Goal: Task Accomplishment & Management: Manage account settings

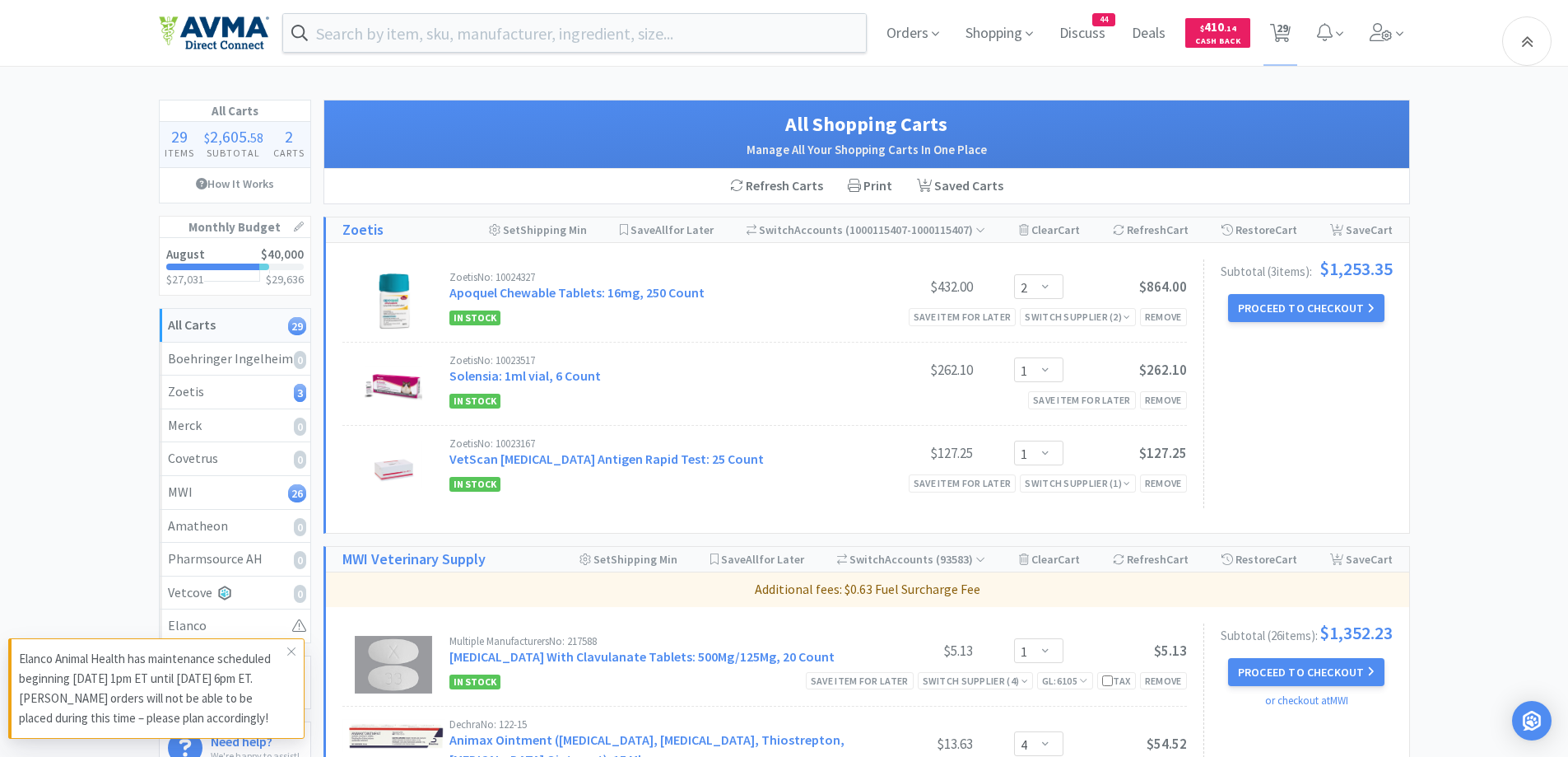
select select "2"
select select "1"
select select "4"
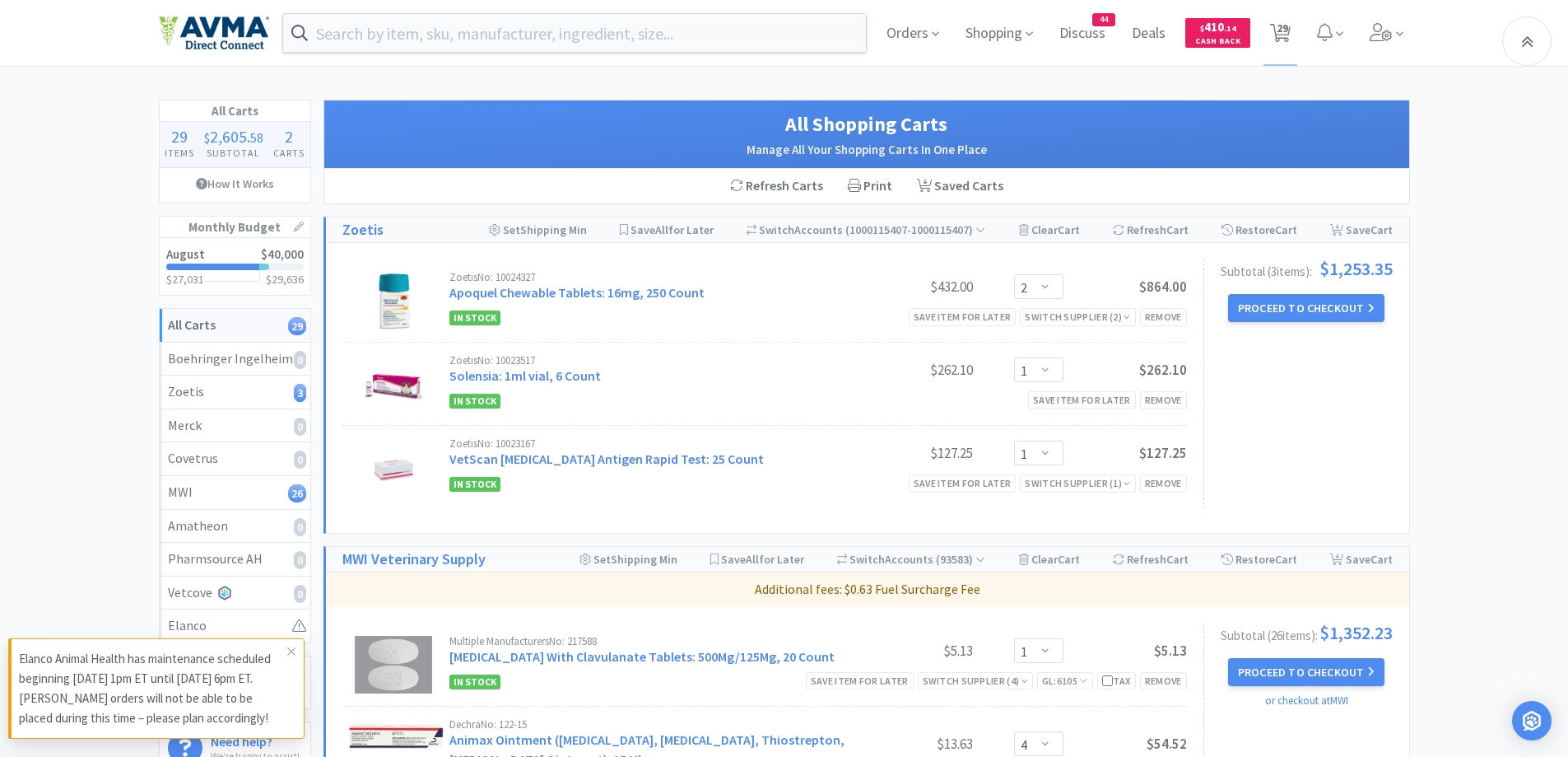
select select "1"
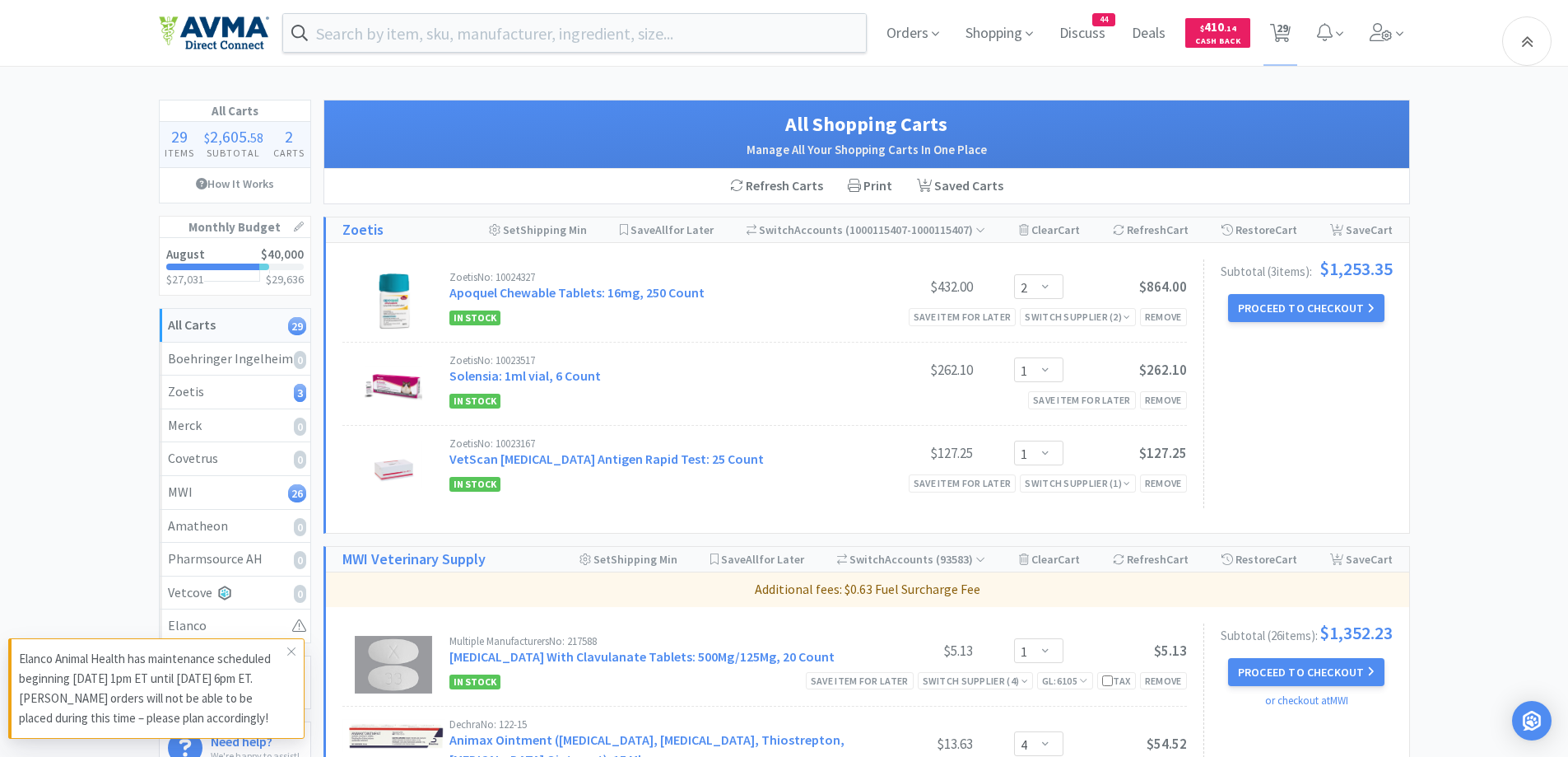
select select "2"
select select "1"
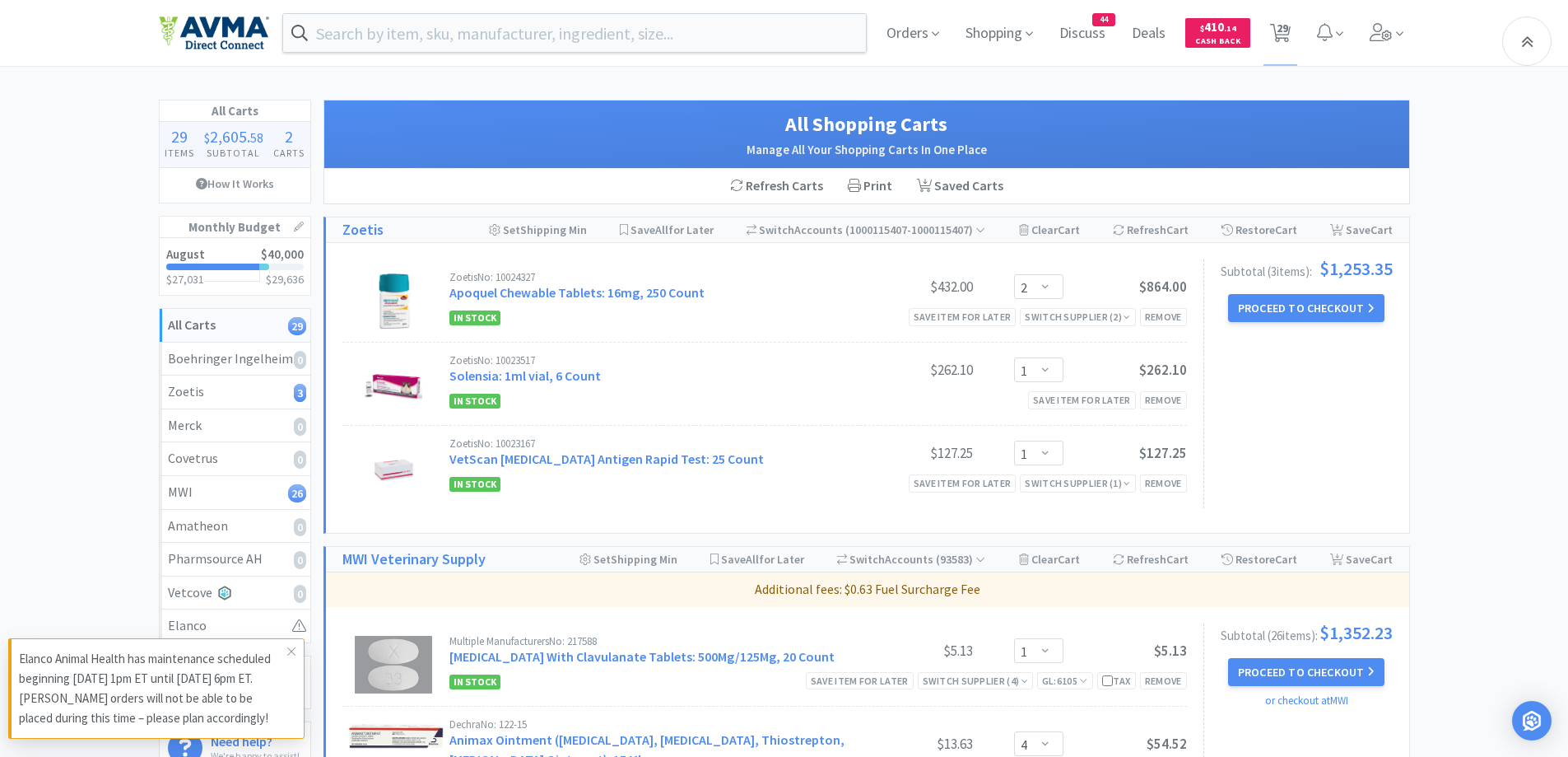
select select "1"
select select "5"
select select "1"
select select "3"
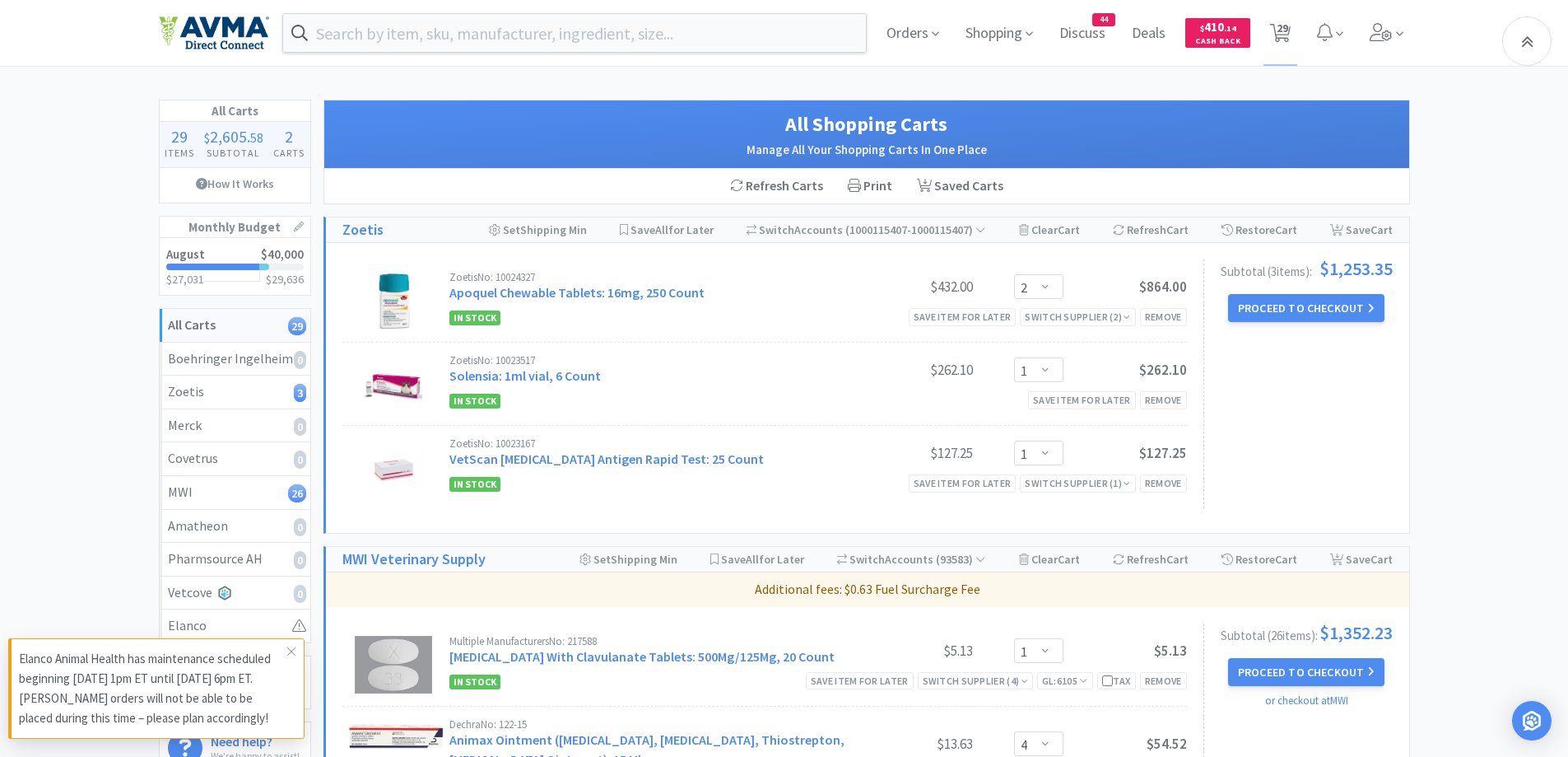
select select "2"
select select "1"
select select "12"
select select "1"
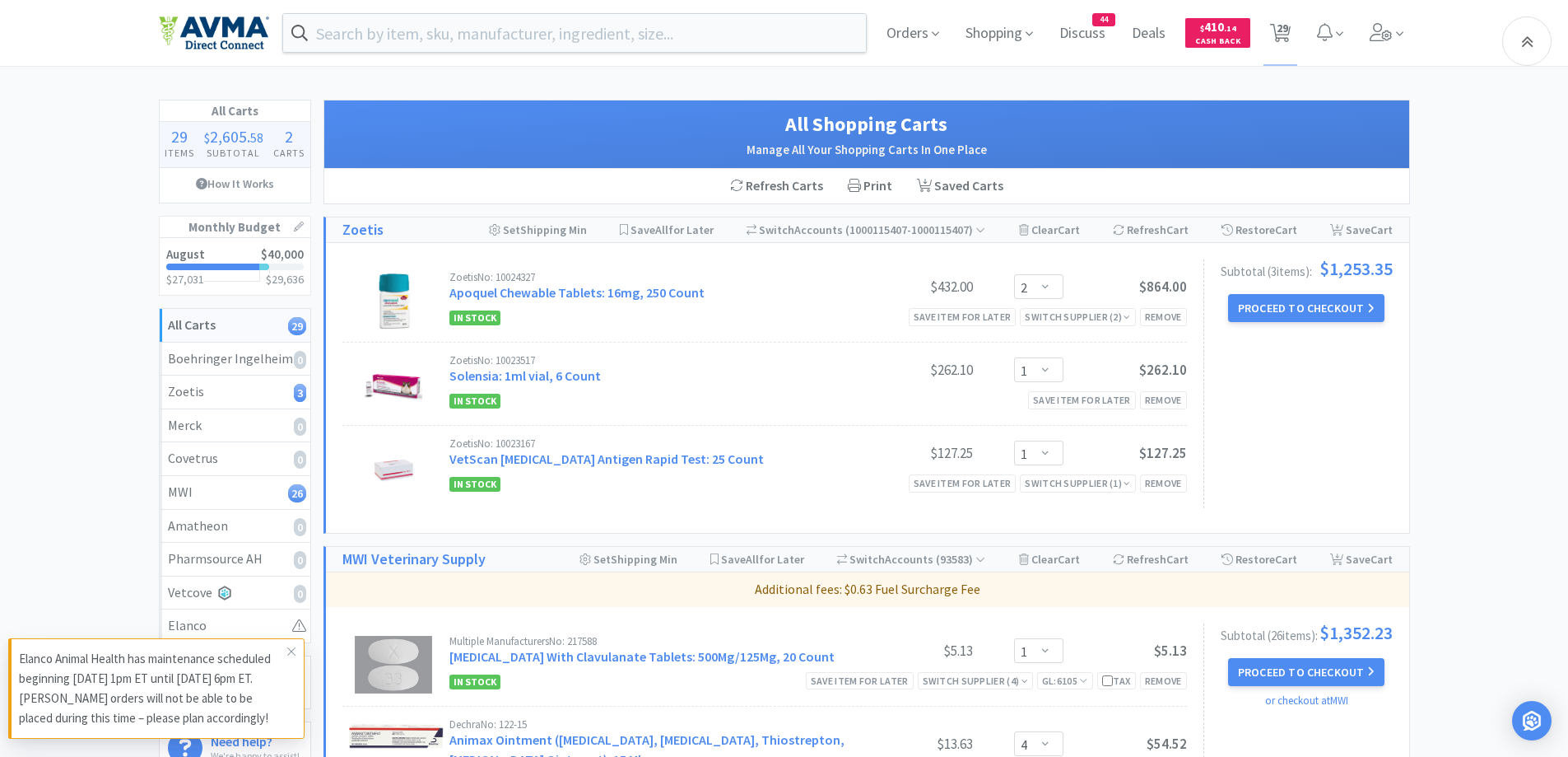
select select "1"
